Goal: Task Accomplishment & Management: Manage account settings

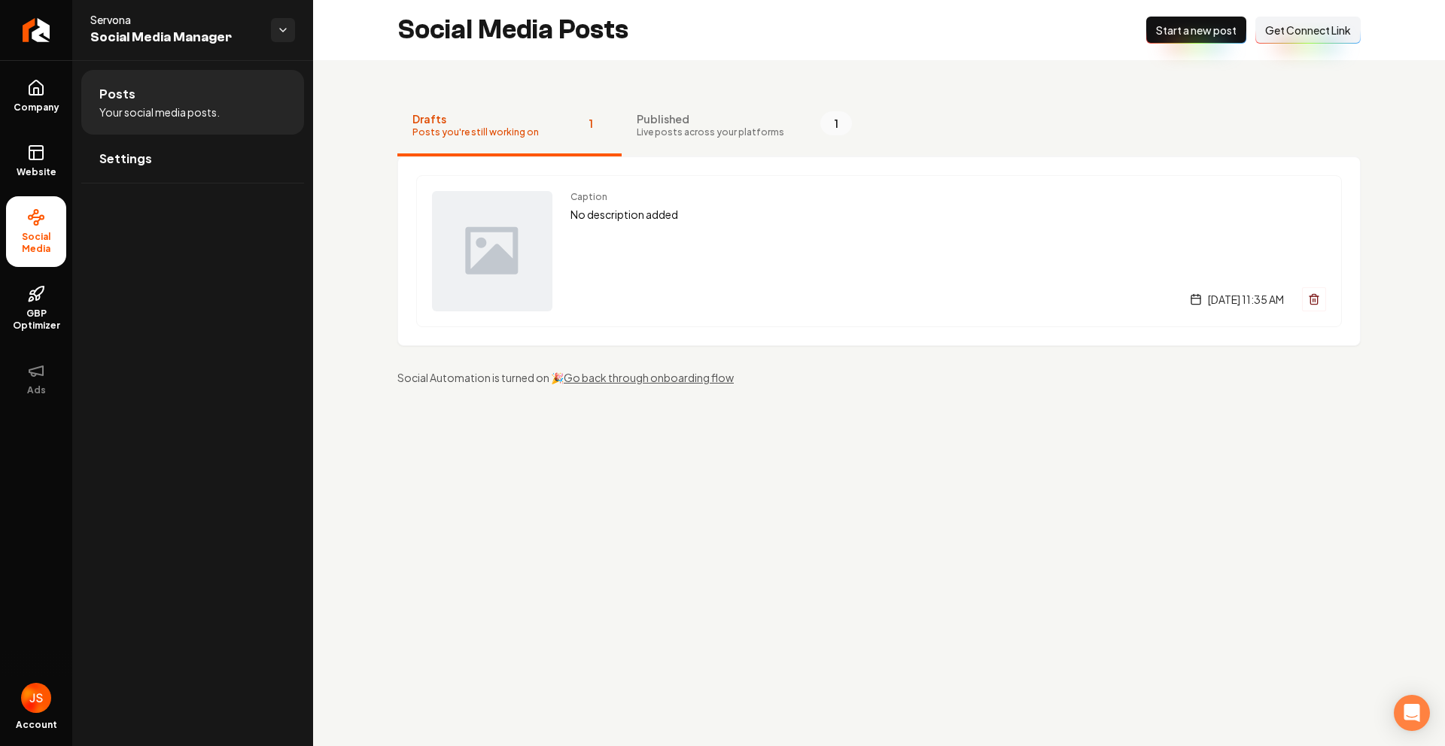
click at [19, 60] on ul "Company Website Social Media GBP Optimizer Ads" at bounding box center [36, 237] width 72 height 354
click at [29, 47] on link "Return to dashboard" at bounding box center [36, 30] width 72 height 60
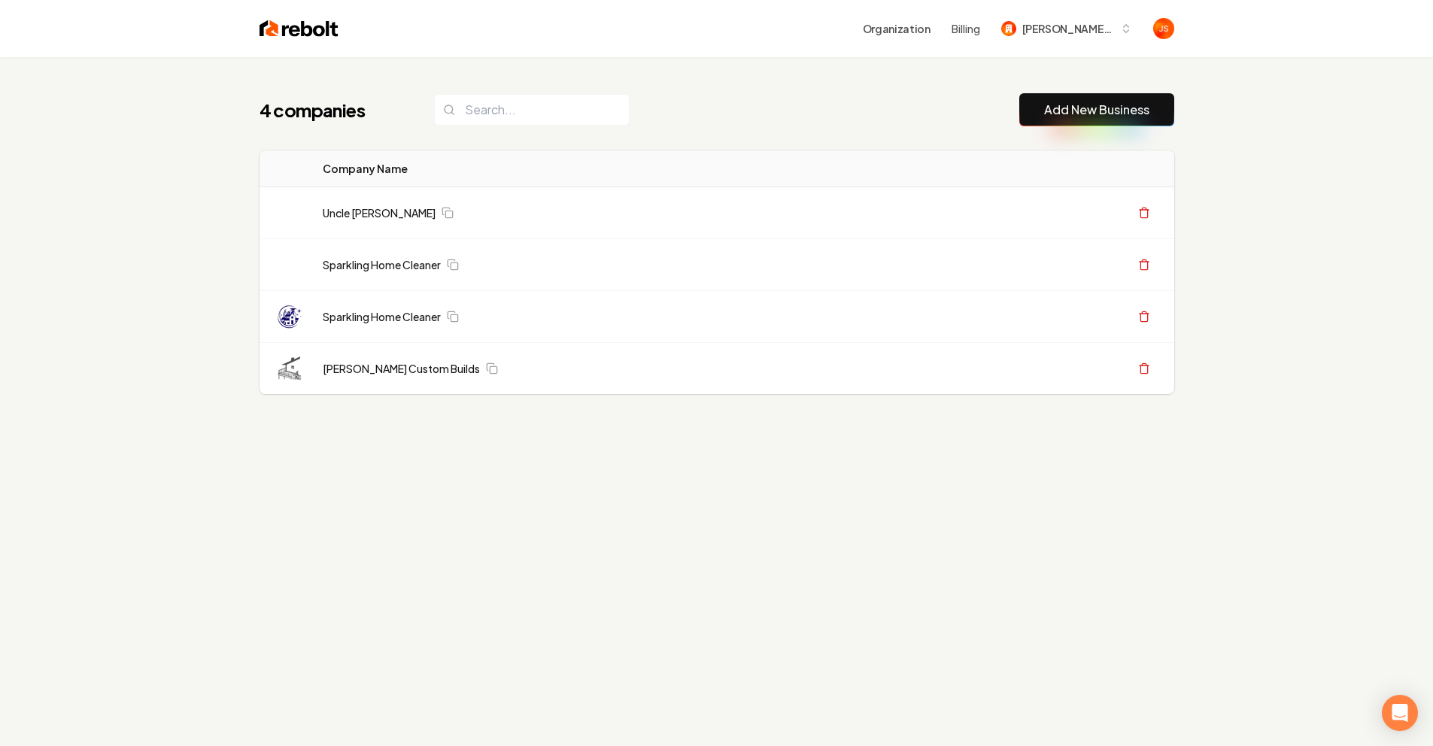
click at [798, 102] on div "4 companies Add New Business" at bounding box center [717, 109] width 915 height 33
click at [867, 74] on div "4 companies Add New Business Logo Company Name Actions Uncle Nicks Handyman Cre…" at bounding box center [717, 273] width 963 height 433
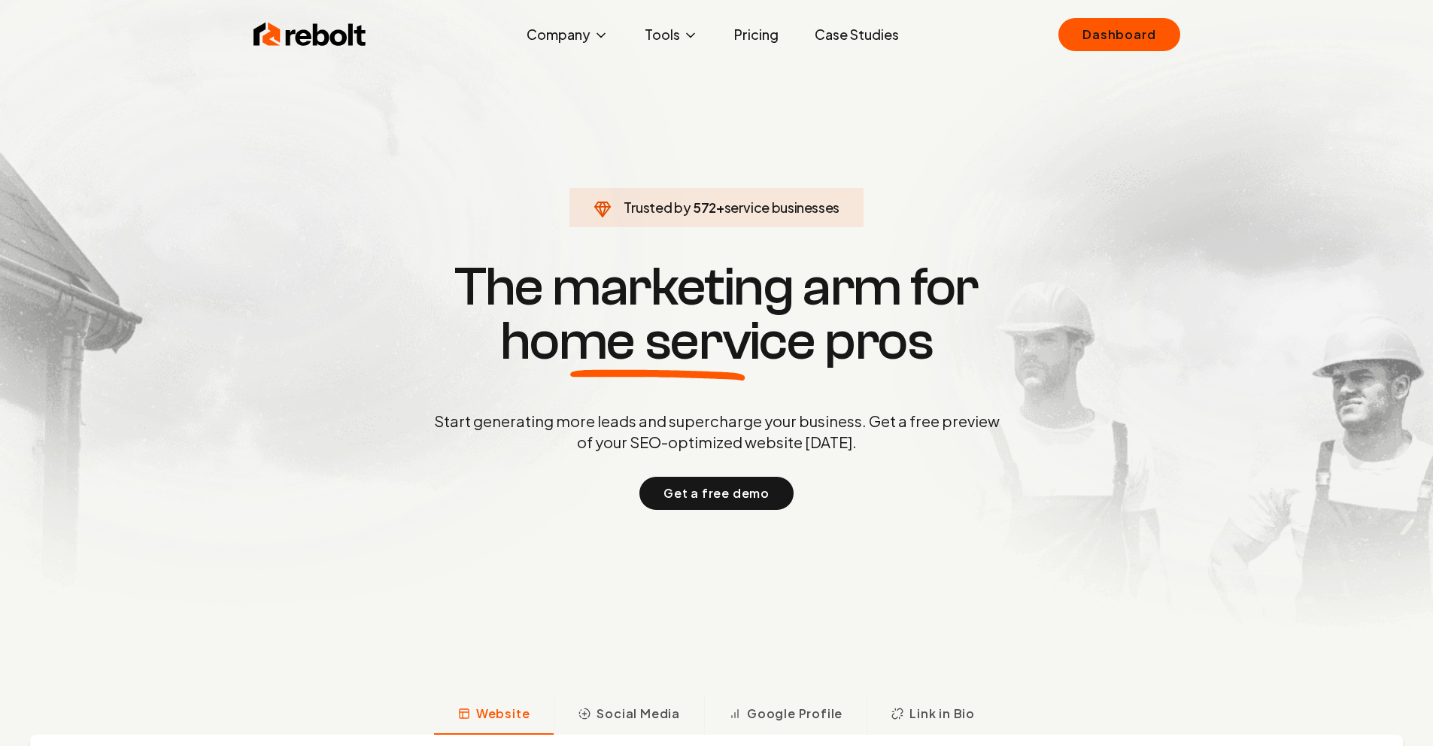
click at [834, 27] on link "Case Studies" at bounding box center [857, 35] width 108 height 30
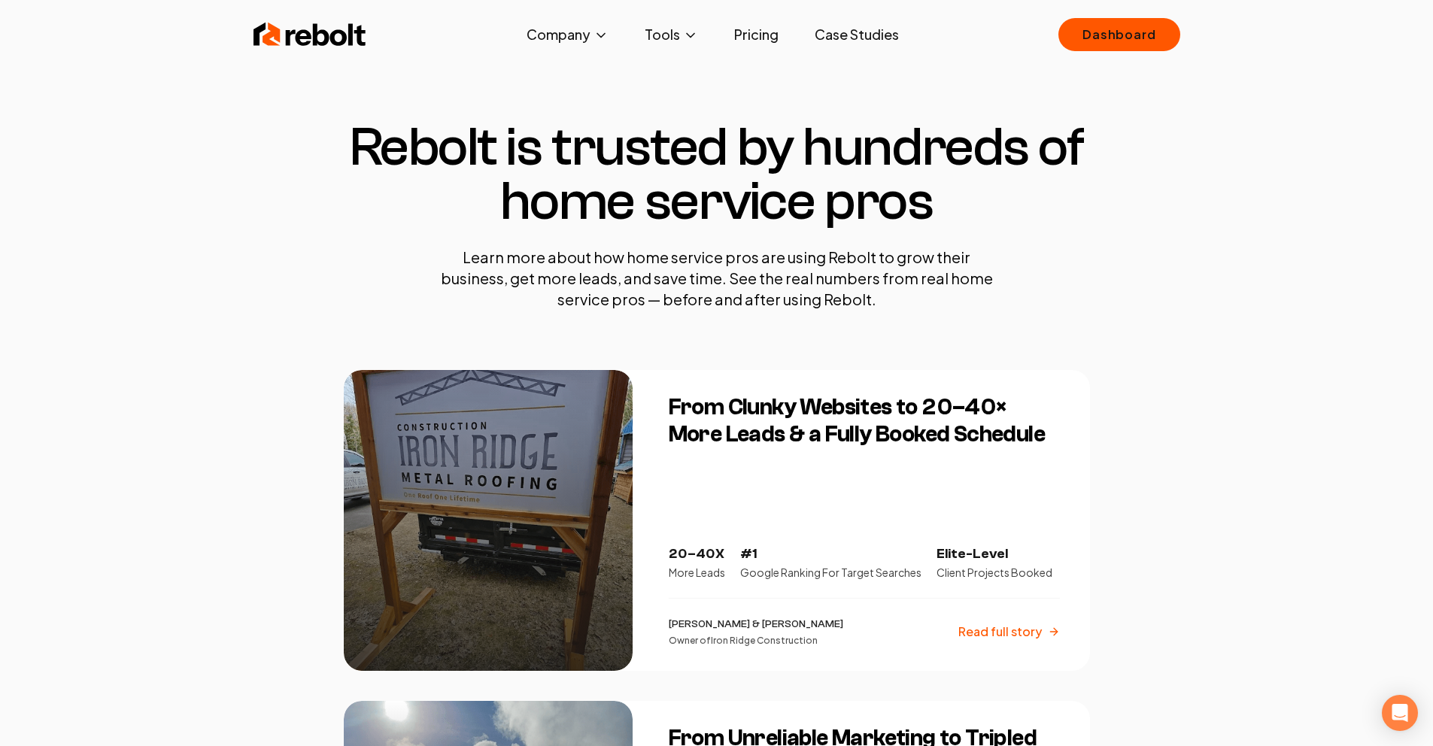
click at [761, 38] on link "Pricing" at bounding box center [756, 35] width 68 height 30
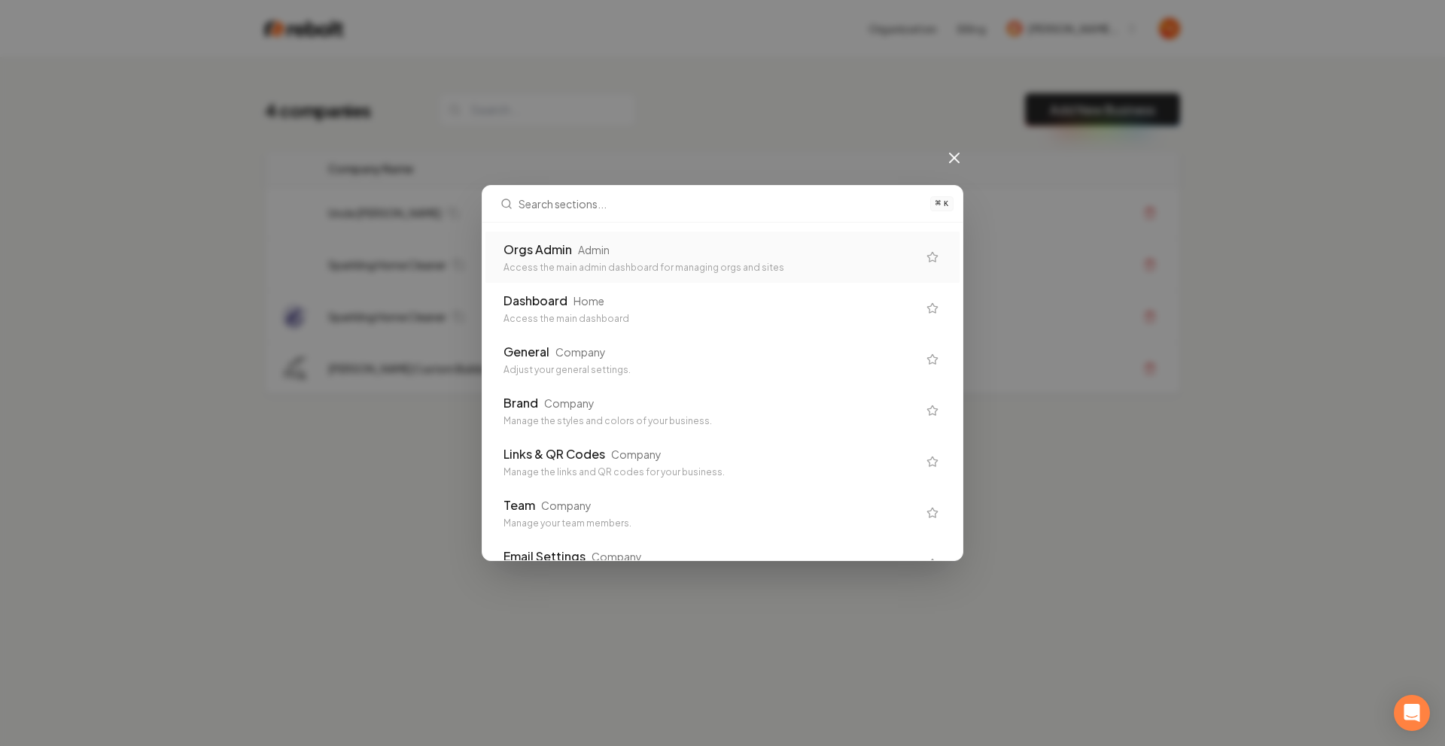
click at [609, 238] on div "Orgs Admin Admin Access the main admin dashboard for managing orgs and sites" at bounding box center [722, 257] width 474 height 51
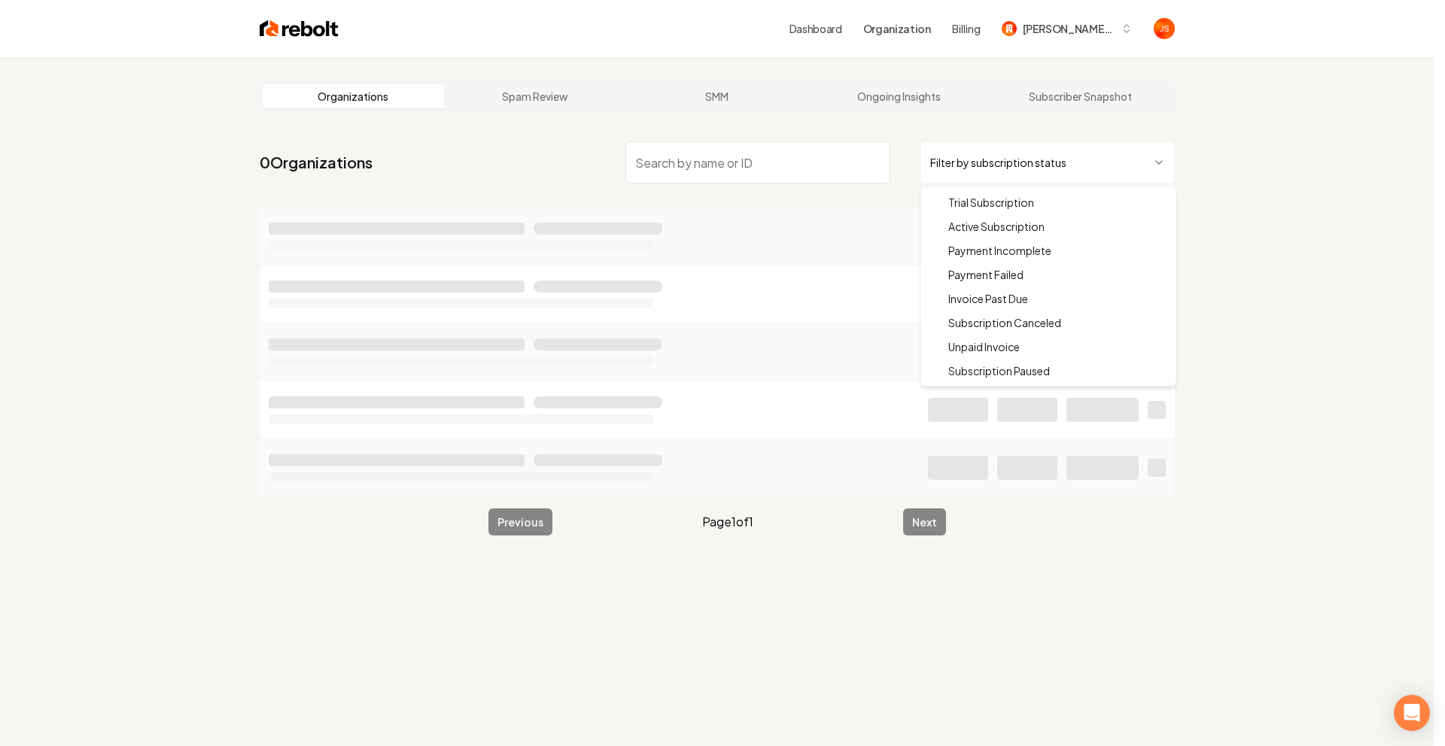
click at [1003, 148] on html "Dashboard Organization Billing [PERSON_NAME] Custom Builds Organizations Spam R…" at bounding box center [722, 373] width 1445 height 746
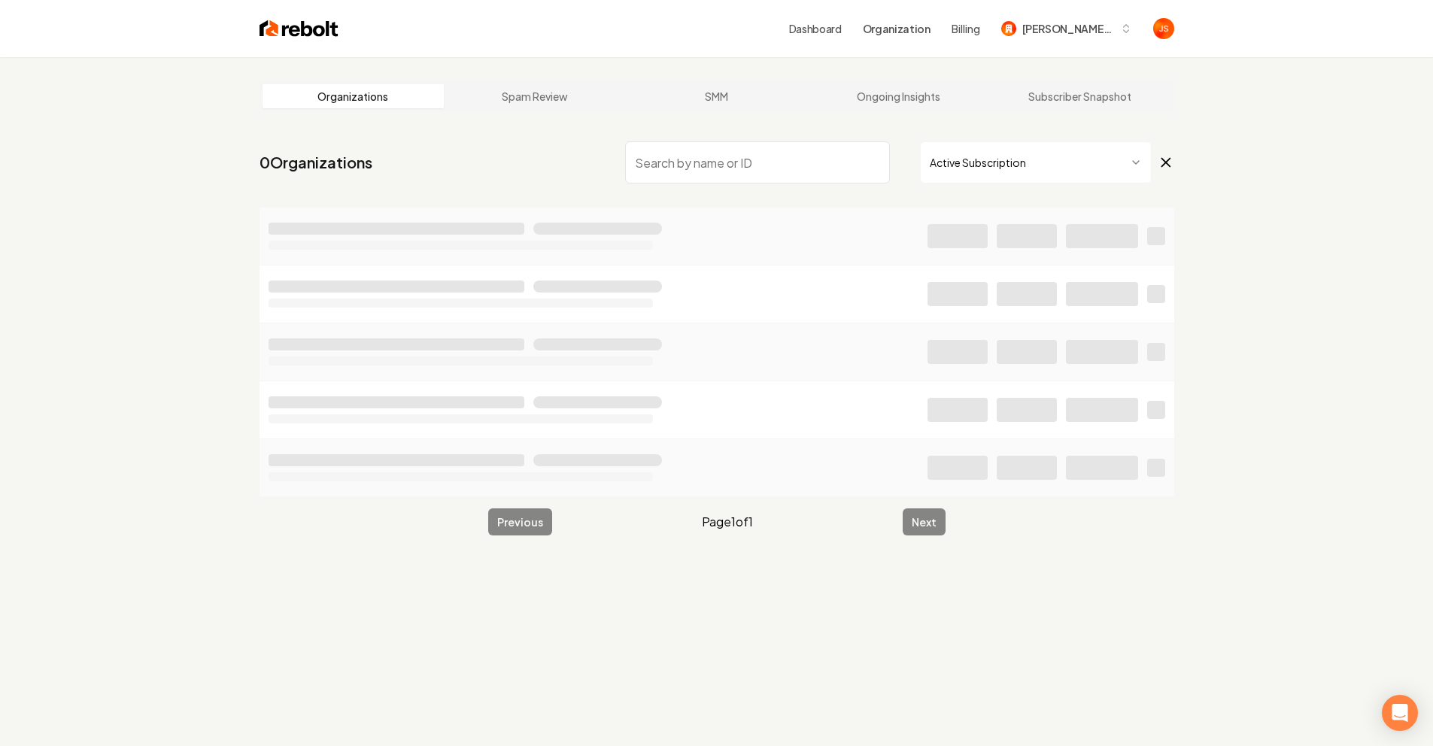
click at [750, 158] on input "search" at bounding box center [757, 162] width 265 height 42
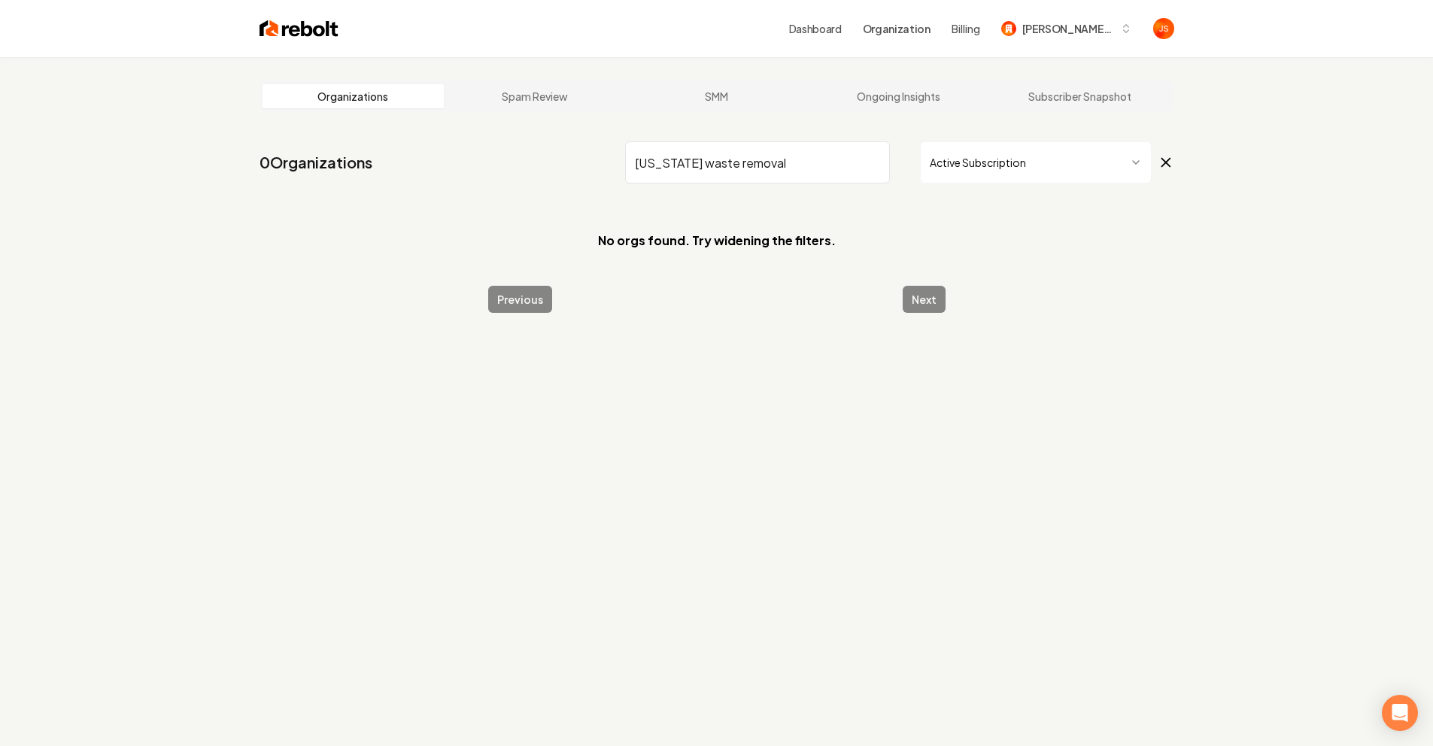
drag, startPoint x: 808, startPoint y: 162, endPoint x: 702, endPoint y: 161, distance: 106.1
click at [702, 161] on input "[US_STATE] waste removal" at bounding box center [757, 162] width 265 height 42
type input "[US_STATE] waste"
click at [874, 166] on input "[US_STATE] waste" at bounding box center [757, 162] width 265 height 42
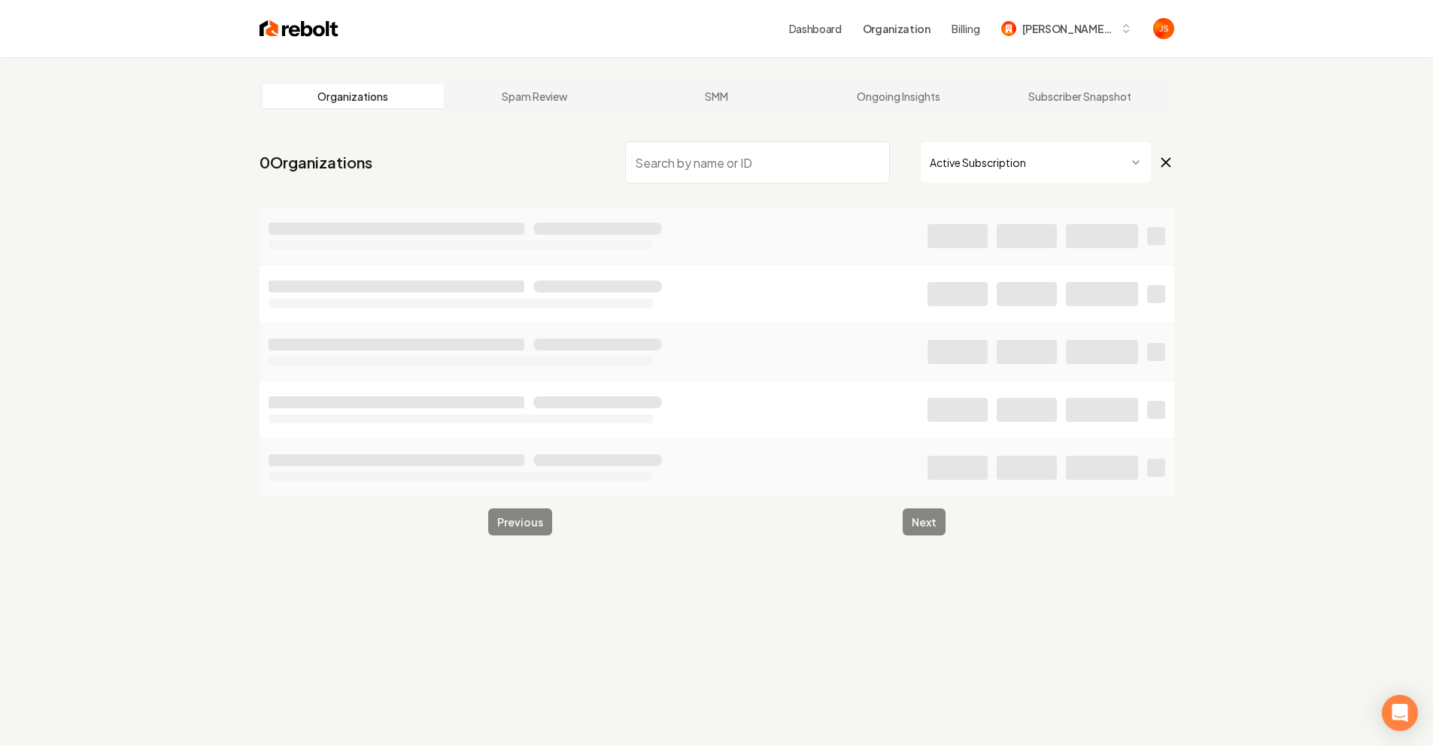
click at [1208, 217] on div "Organizations Spam Review SMM Ongoing Insights Subscriber Snapshot 0 Organizati…" at bounding box center [716, 430] width 1433 height 746
click at [1229, 220] on div "Organizations Spam Review SMM Ongoing Insights Subscriber Snapshot 0 Organizati…" at bounding box center [716, 430] width 1433 height 746
